Goal: Use online tool/utility: Utilize a website feature to perform a specific function

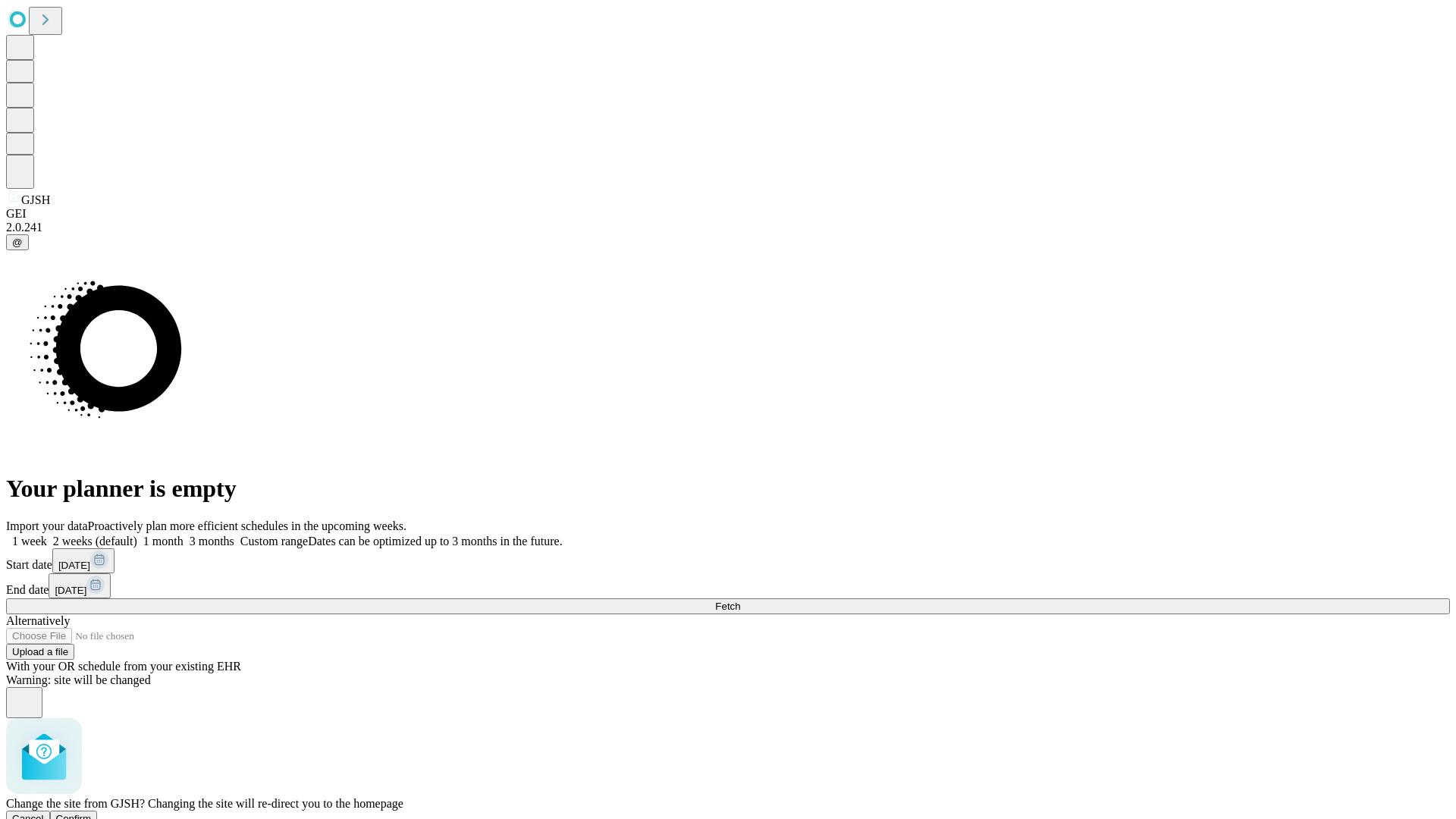
click at [92, 813] on span "Confirm" at bounding box center [74, 818] width 36 height 11
click at [183, 535] on label "1 month" at bounding box center [160, 541] width 46 height 13
click at [741, 601] on span "Fetch" at bounding box center [728, 606] width 25 height 11
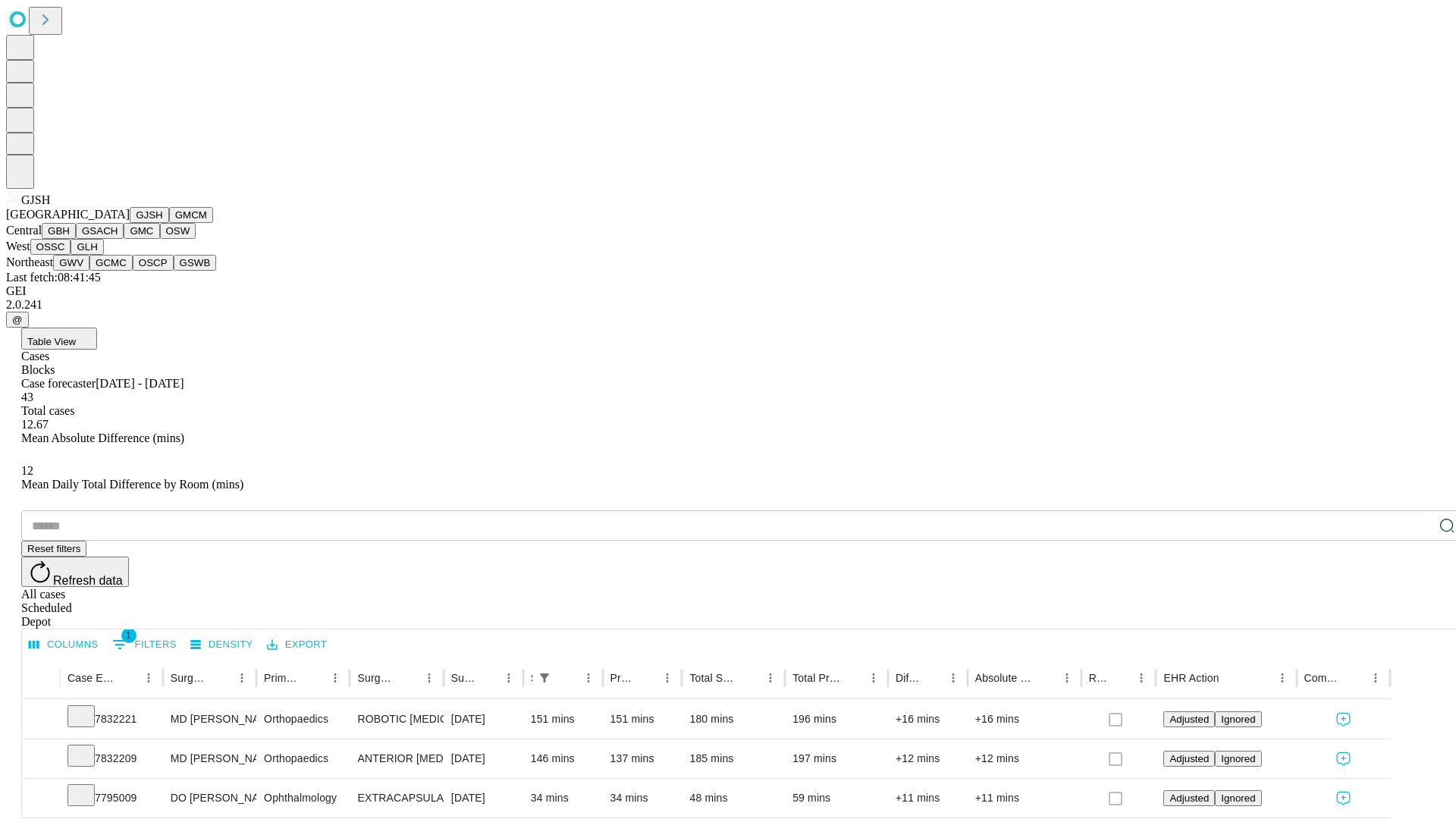
click at [169, 223] on button "GMCM" at bounding box center [191, 214] width 44 height 16
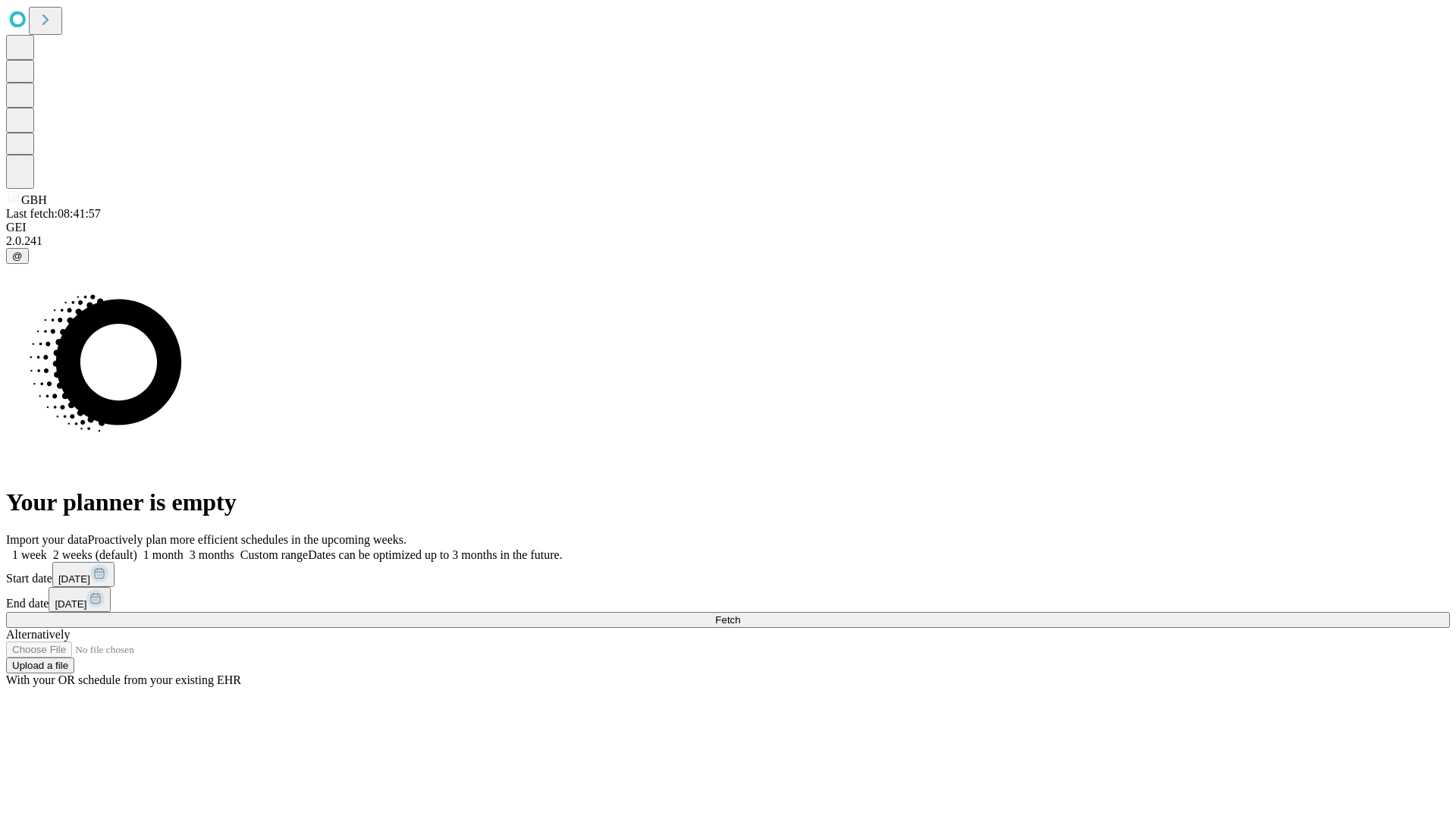
click at [741, 614] on span "Fetch" at bounding box center [728, 620] width 25 height 11
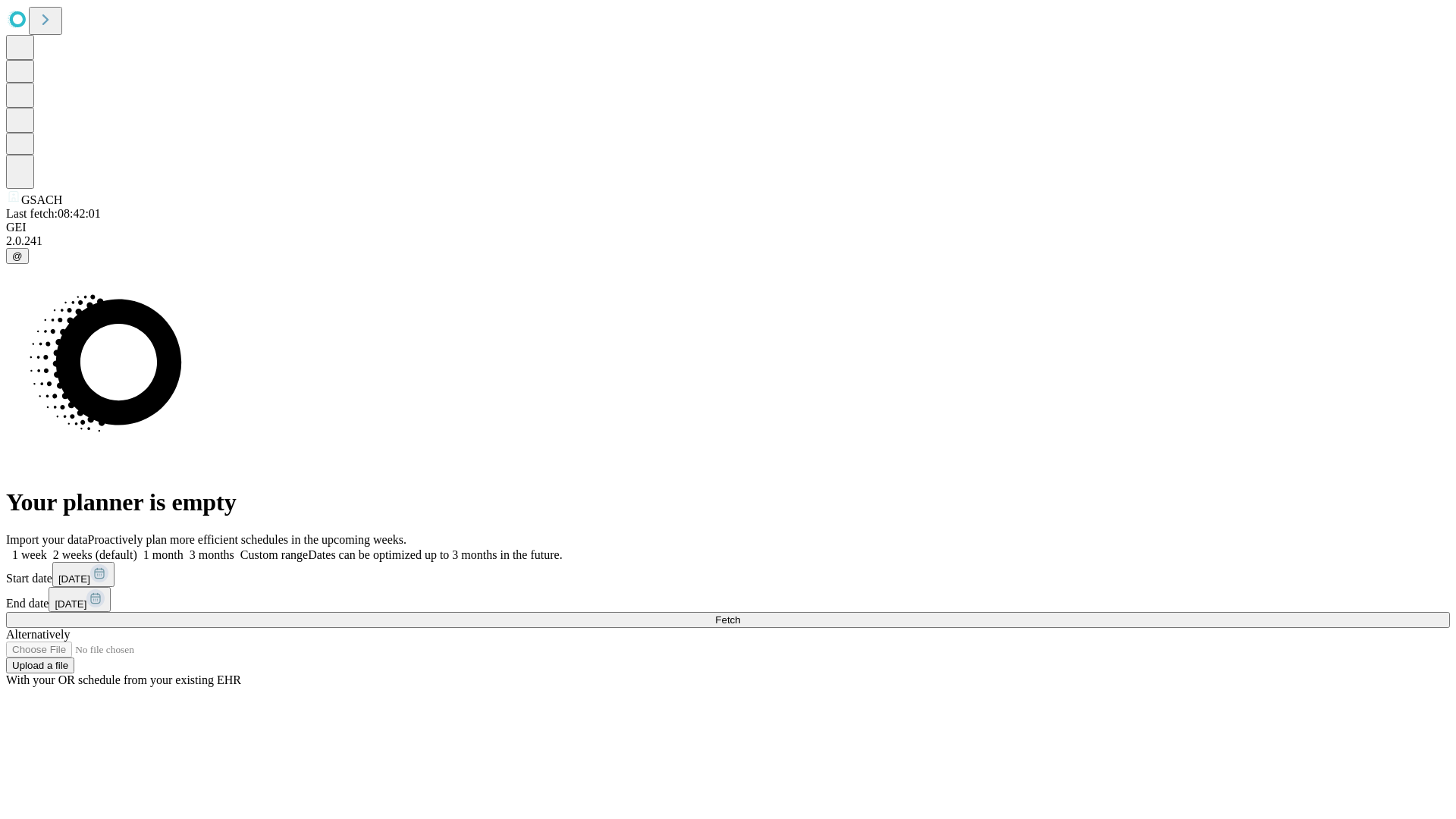
click at [183, 548] on label "1 month" at bounding box center [160, 554] width 46 height 13
click at [741, 614] on span "Fetch" at bounding box center [728, 620] width 25 height 11
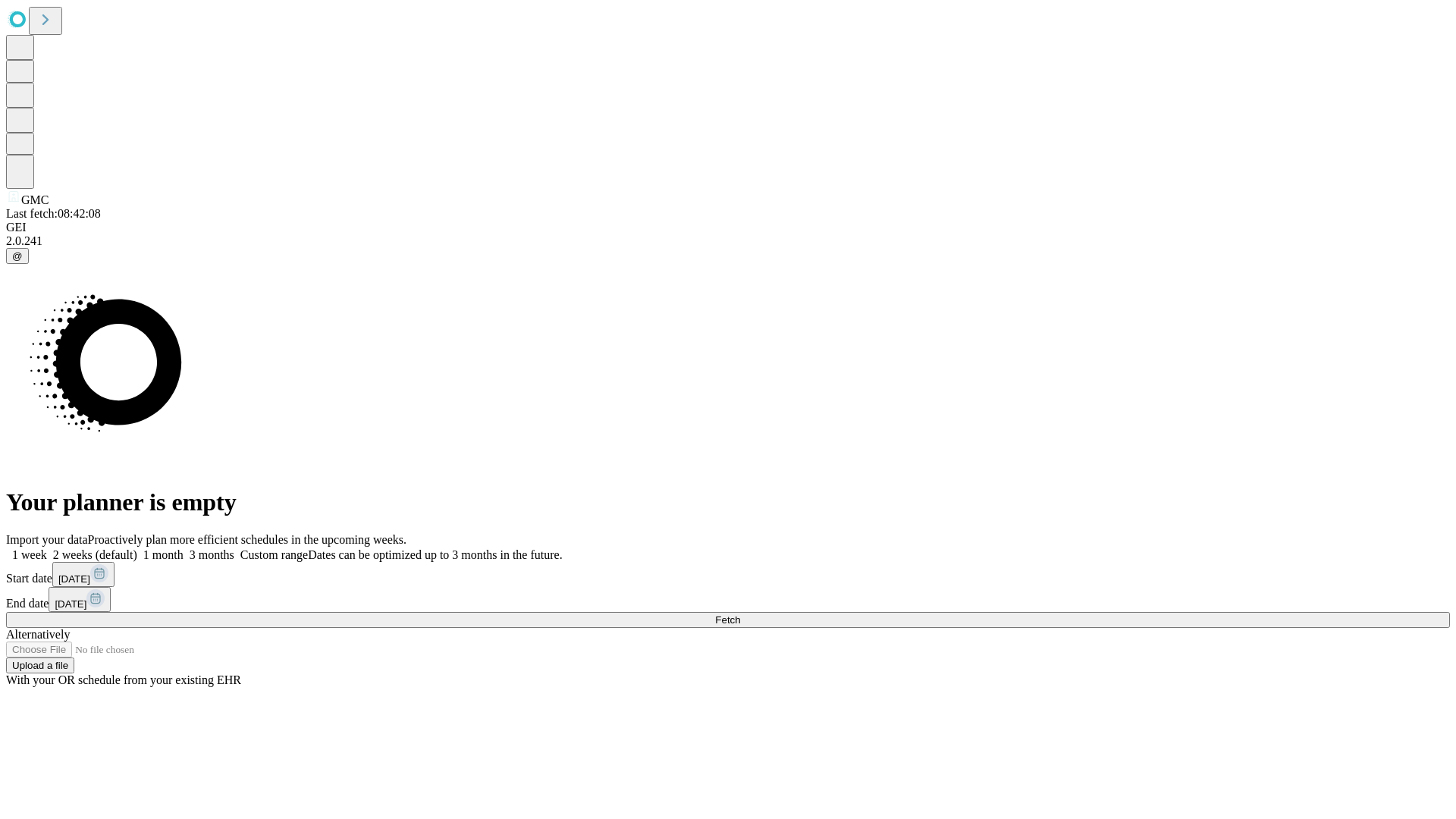
click at [741, 614] on span "Fetch" at bounding box center [728, 620] width 25 height 11
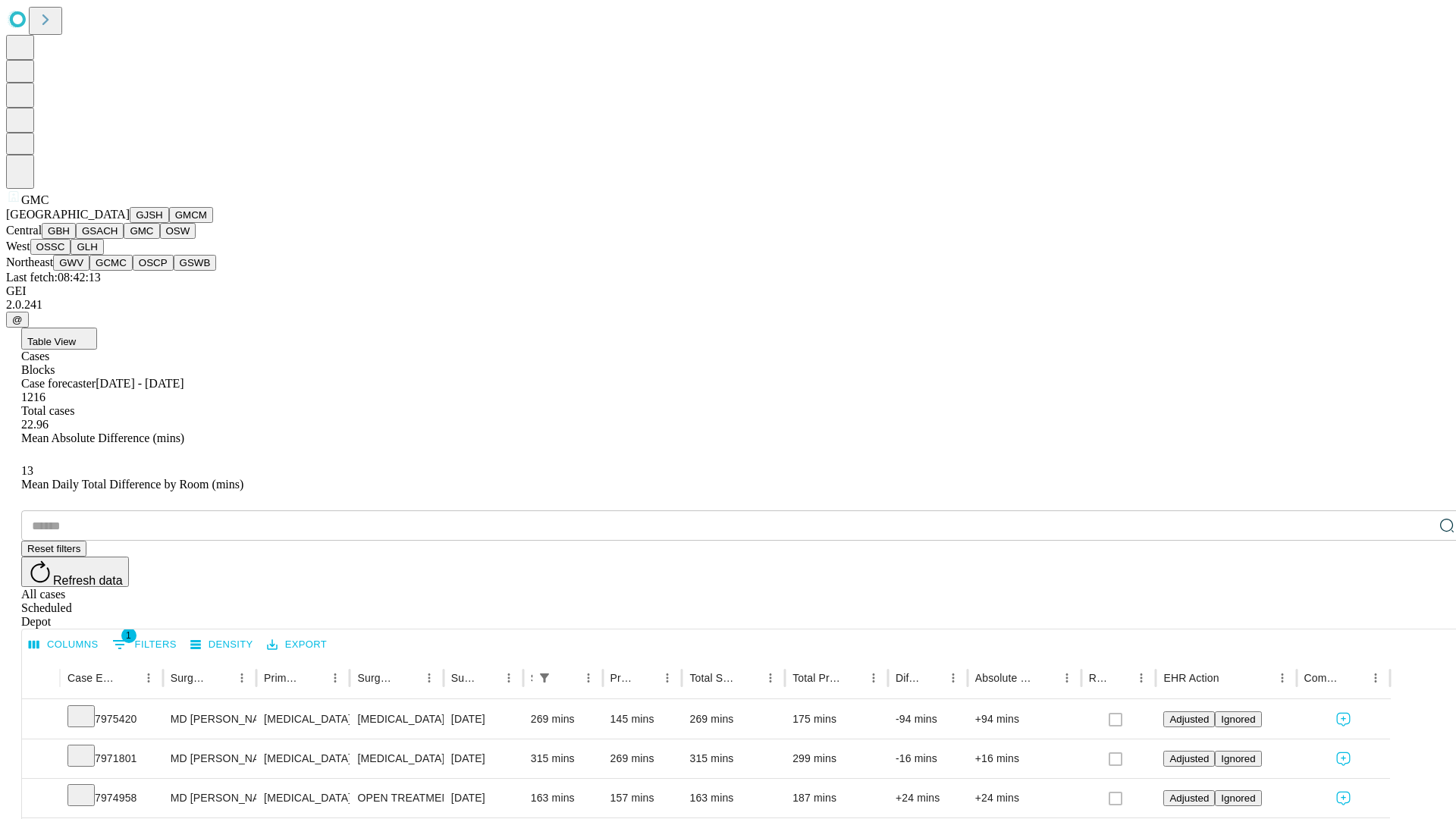
click at [160, 239] on button "OSW" at bounding box center [178, 230] width 36 height 16
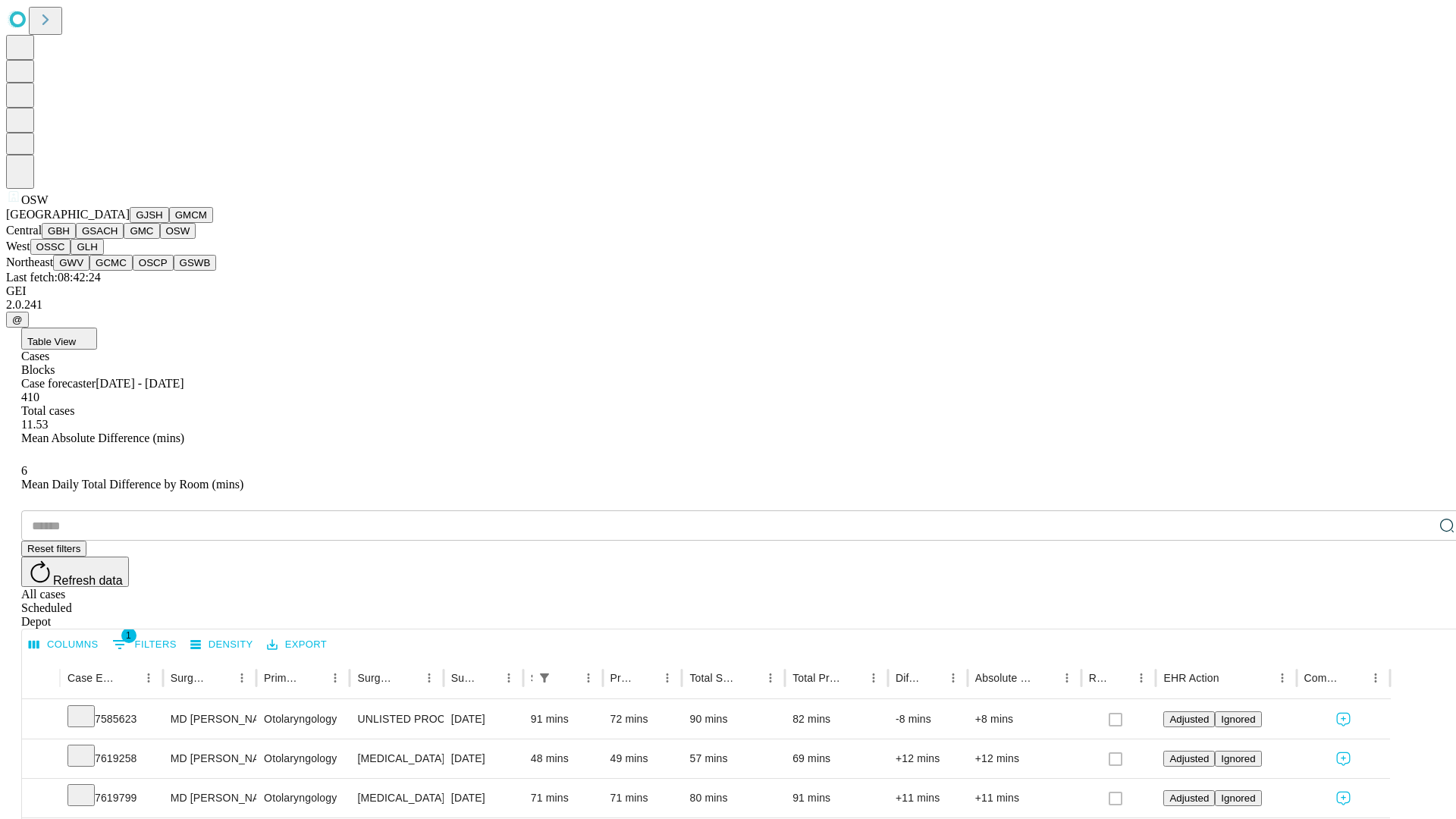
click at [71, 255] on button "OSSC" at bounding box center [51, 246] width 41 height 16
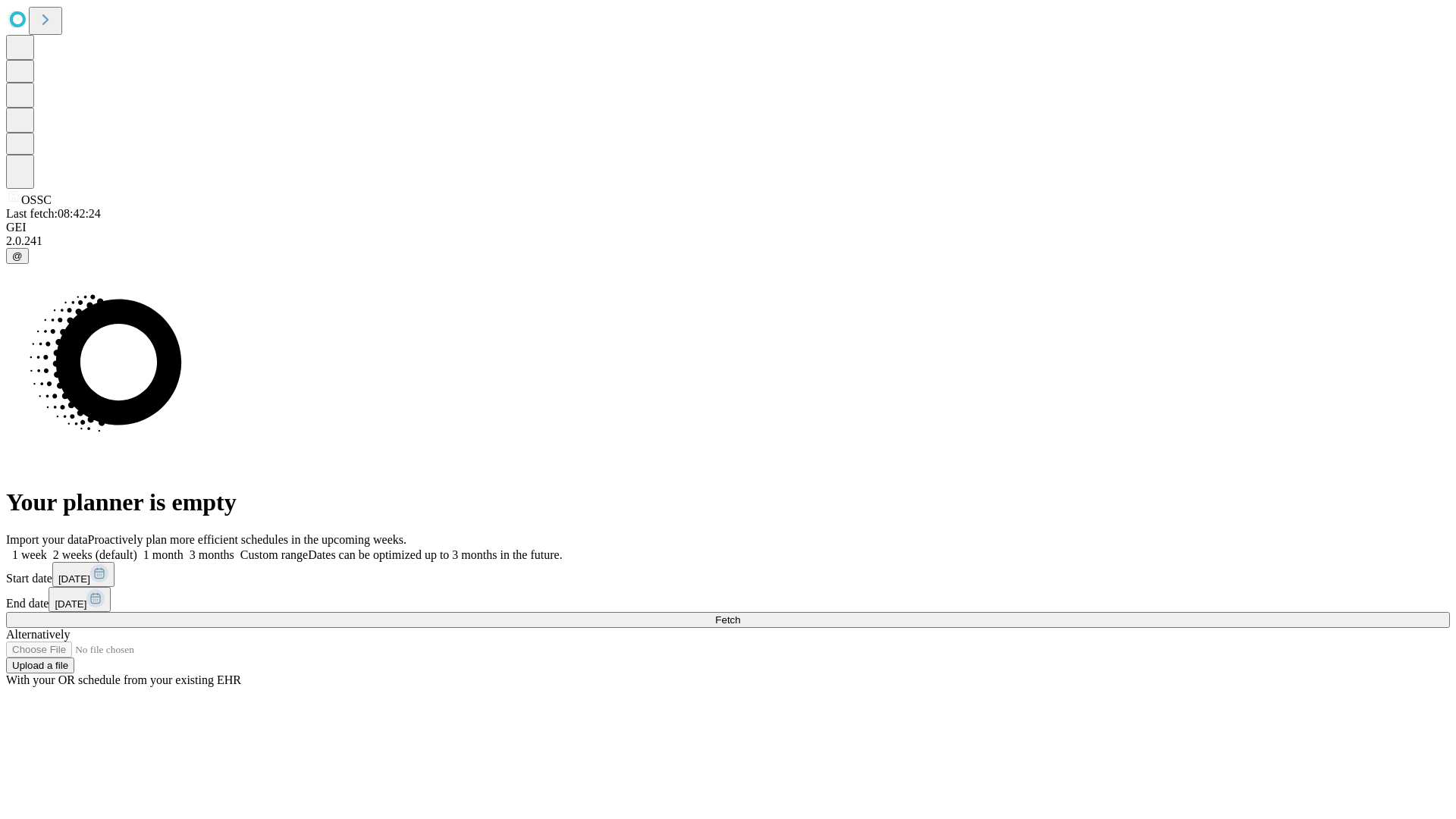
click at [183, 548] on label "1 month" at bounding box center [160, 554] width 46 height 13
click at [741, 614] on span "Fetch" at bounding box center [728, 620] width 25 height 11
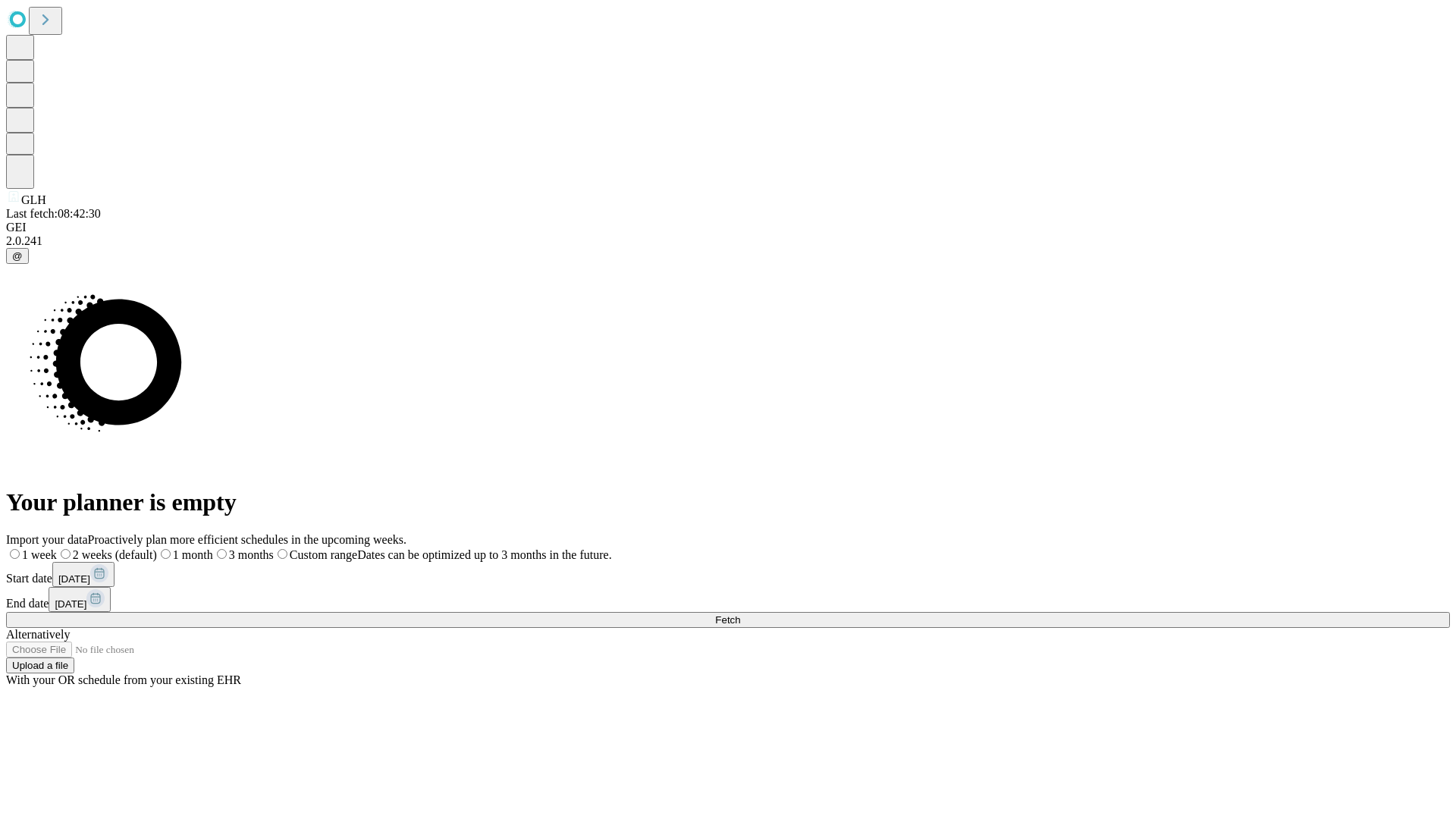
click at [741, 614] on span "Fetch" at bounding box center [728, 620] width 25 height 11
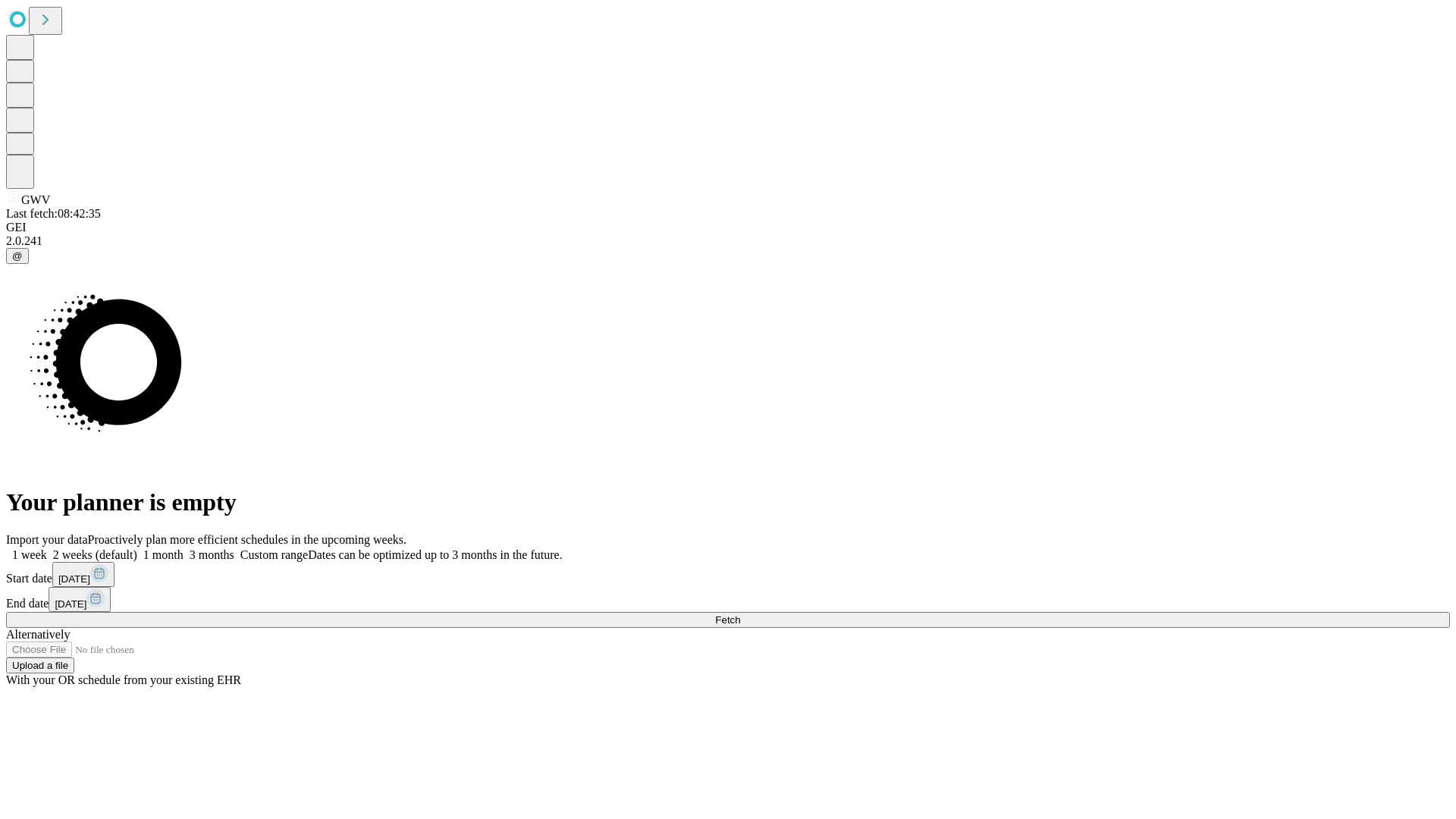
click at [183, 548] on label "1 month" at bounding box center [160, 554] width 46 height 13
click at [741, 614] on span "Fetch" at bounding box center [728, 620] width 25 height 11
click at [183, 548] on label "1 month" at bounding box center [160, 554] width 46 height 13
click at [741, 614] on span "Fetch" at bounding box center [728, 620] width 25 height 11
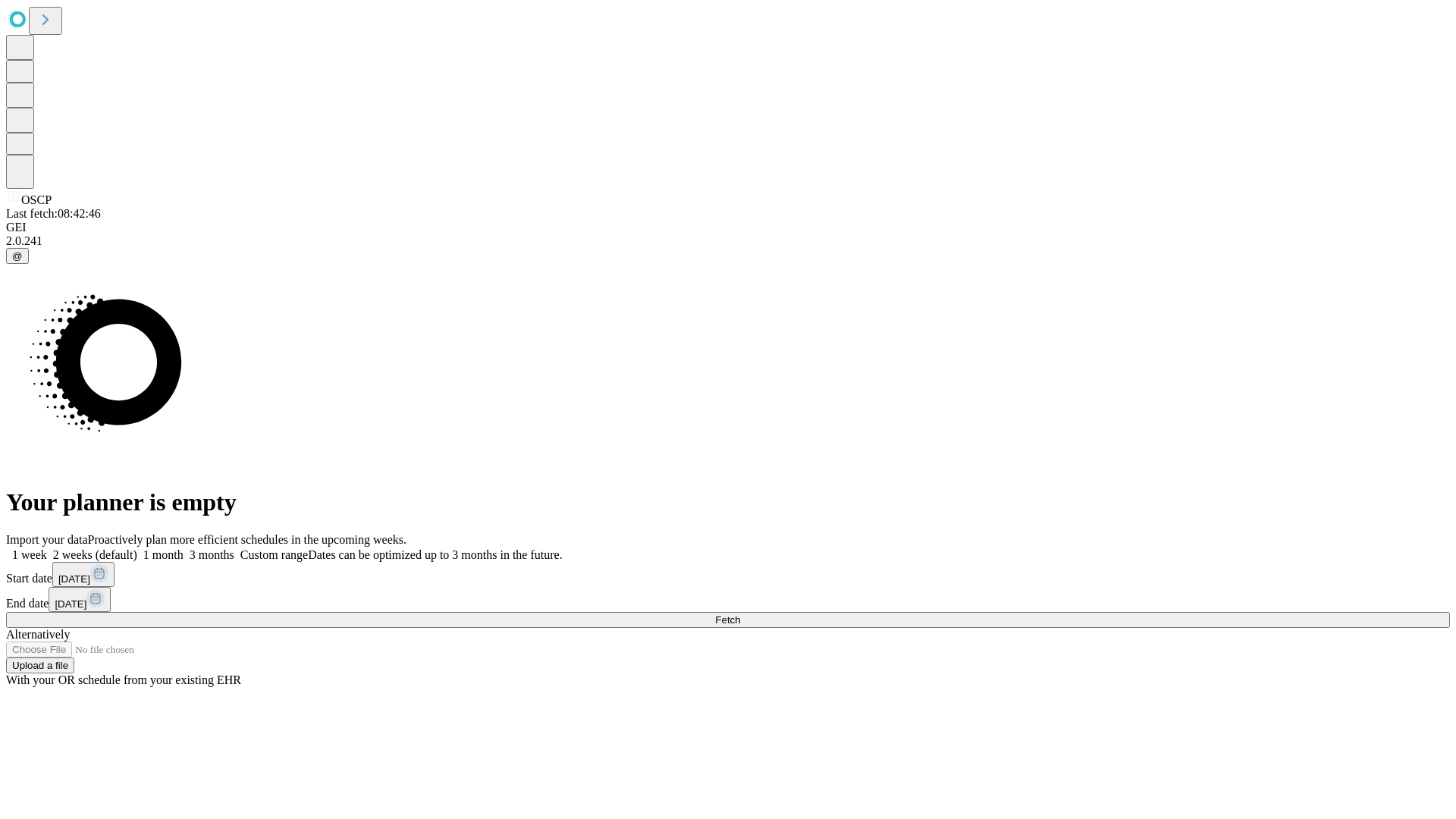
click at [183, 548] on label "1 month" at bounding box center [160, 554] width 46 height 13
click at [741, 614] on span "Fetch" at bounding box center [728, 620] width 25 height 11
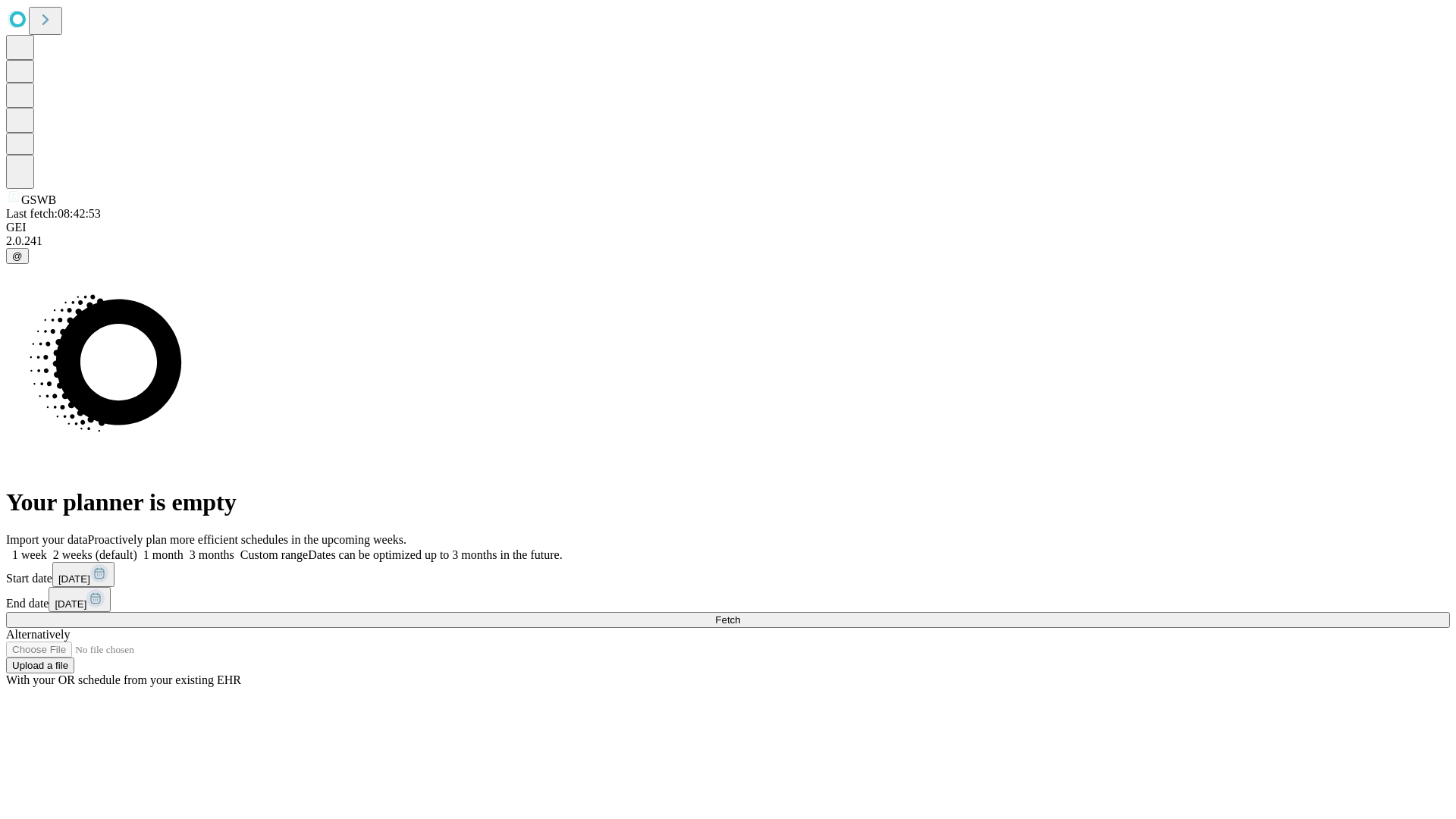
click at [183, 548] on label "1 month" at bounding box center [160, 554] width 46 height 13
click at [741, 614] on span "Fetch" at bounding box center [728, 620] width 25 height 11
